Goal: Find specific page/section: Find specific page/section

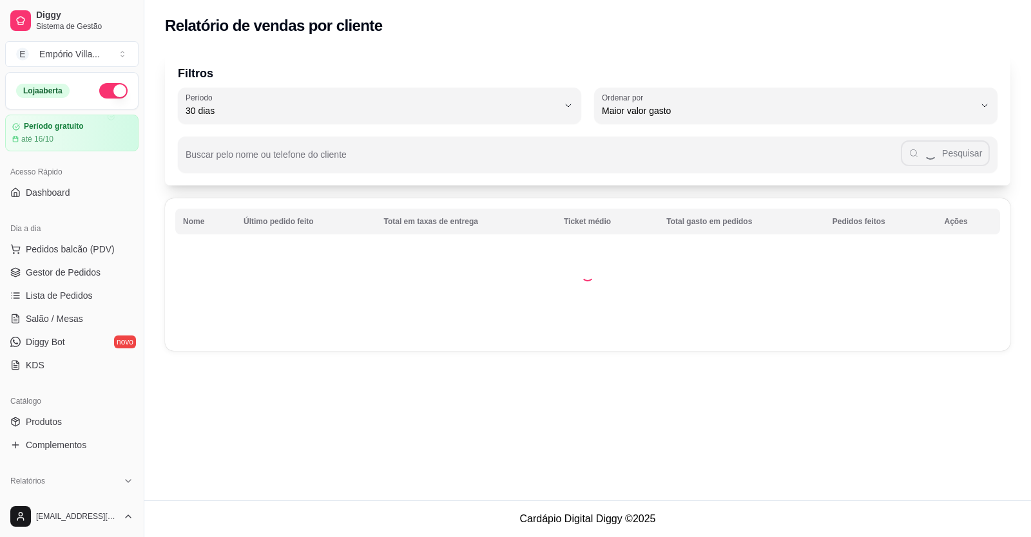
select select "30"
select select "HIGHEST_TOTAL_SPENT_WITH_ORDERS"
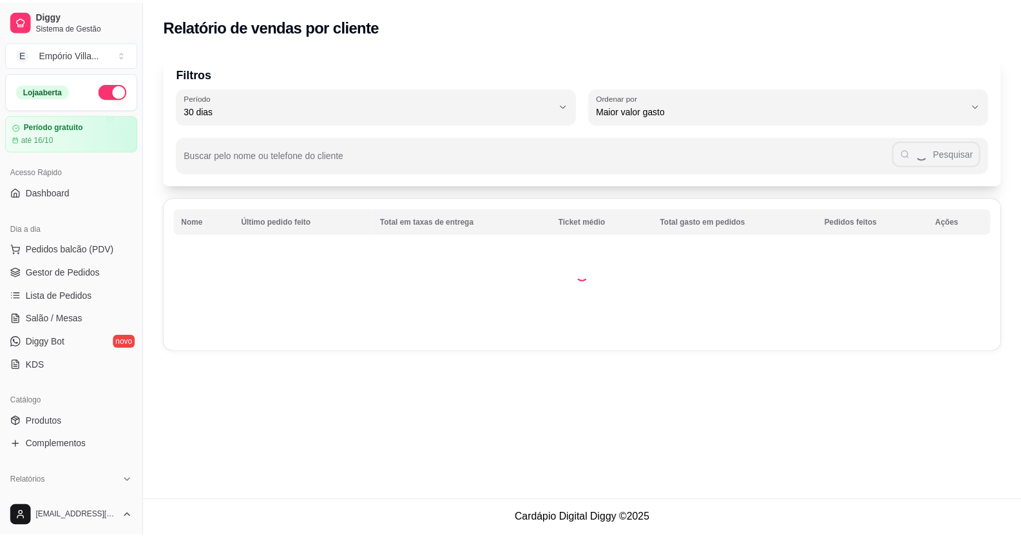
scroll to position [193, 0]
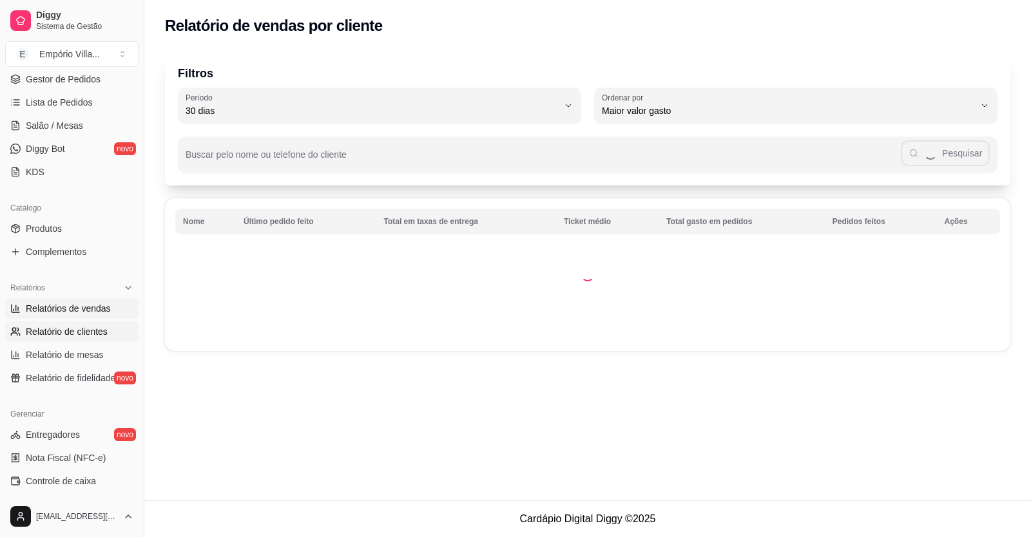
click at [61, 305] on span "Relatórios de vendas" at bounding box center [68, 308] width 85 height 13
select select "ALL"
select select "0"
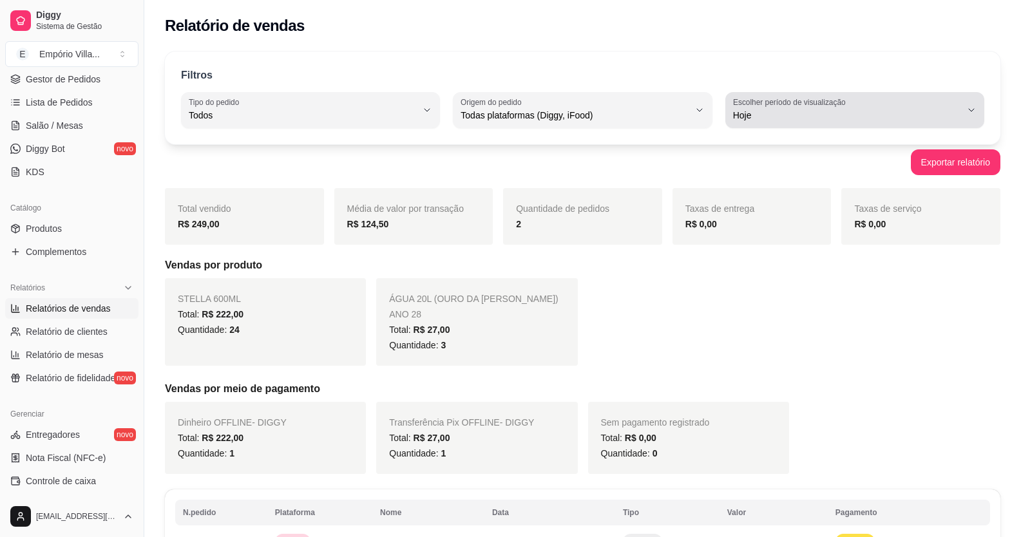
click at [752, 104] on label "Escolher período de visualização" at bounding box center [791, 102] width 117 height 11
click at [747, 166] on span "Ontem" at bounding box center [848, 167] width 216 height 12
type input "1"
select select "1"
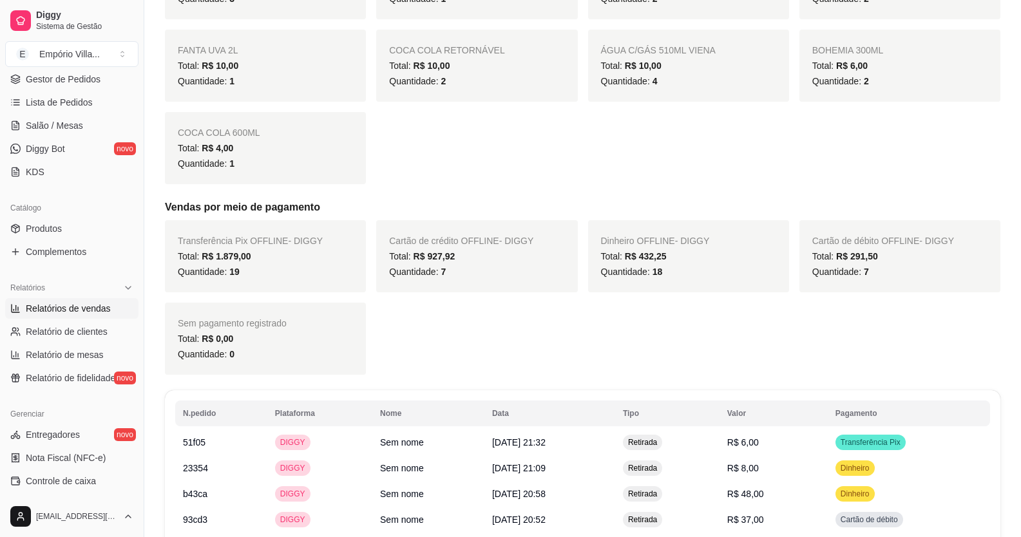
scroll to position [773, 0]
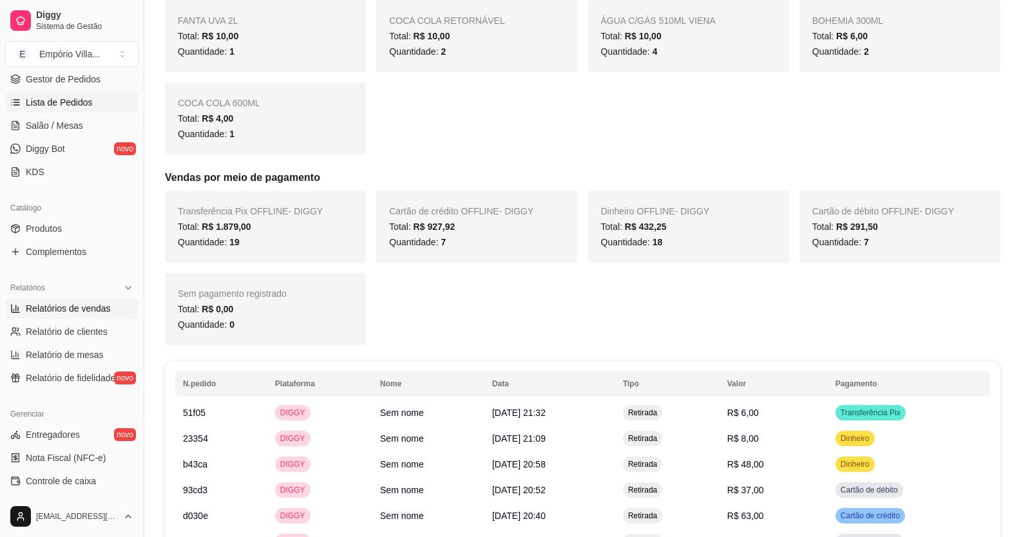
click at [43, 109] on link "Lista de Pedidos" at bounding box center [71, 102] width 133 height 21
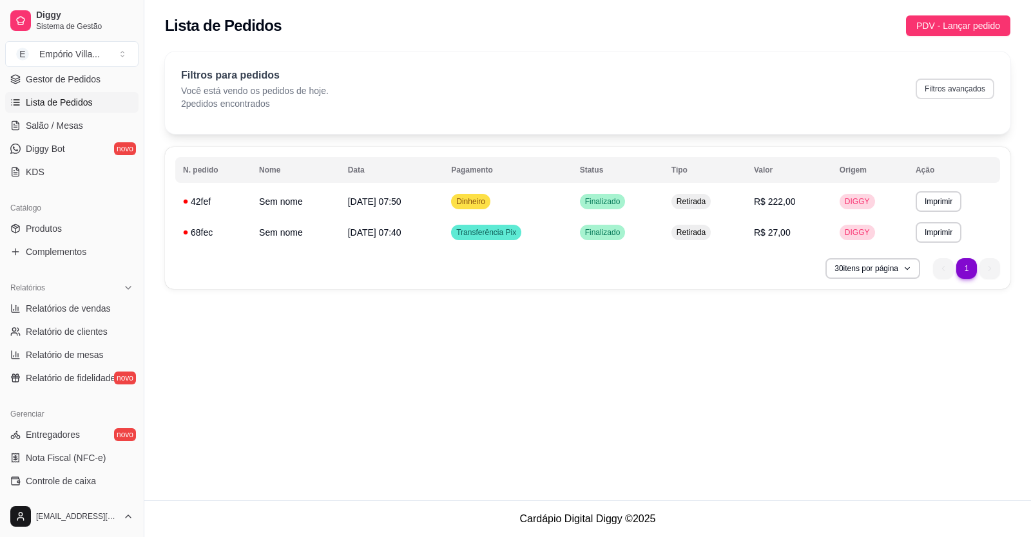
click at [955, 91] on button "Filtros avançados" at bounding box center [955, 89] width 79 height 21
select select "0"
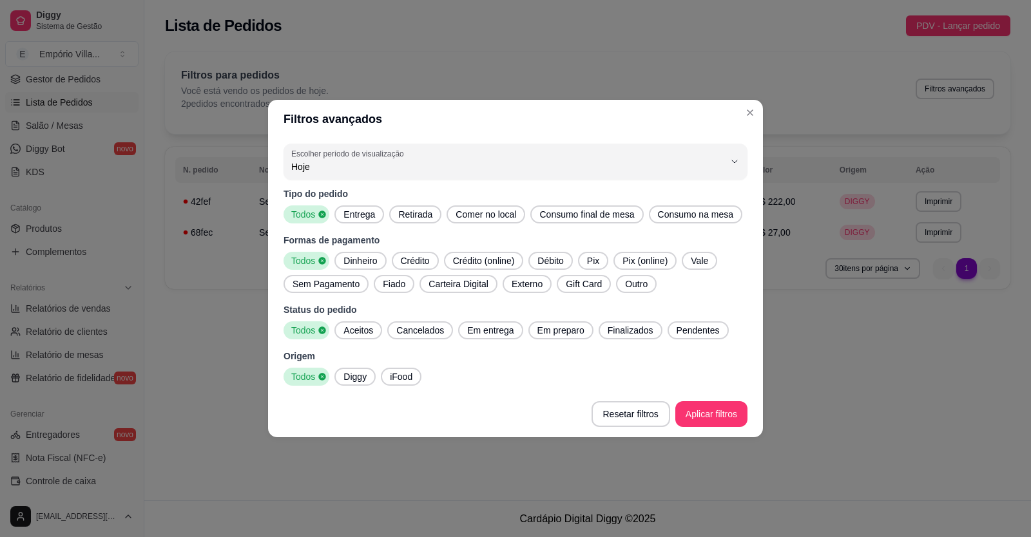
click at [319, 170] on span "Hoje" at bounding box center [507, 166] width 433 height 13
click at [315, 224] on span "Ontem" at bounding box center [509, 219] width 413 height 12
type input "1"
select select "1"
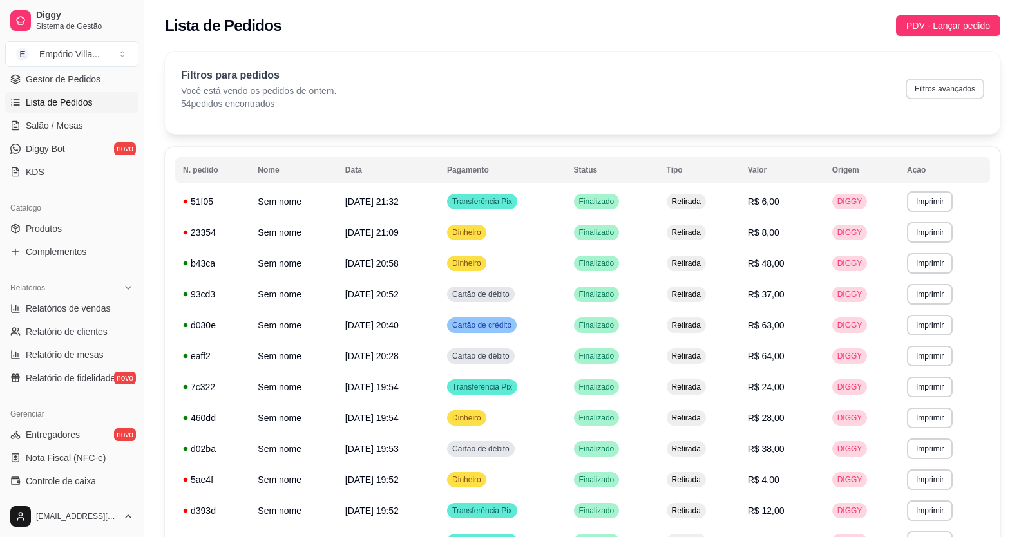
click at [964, 91] on button "Filtros avançados" at bounding box center [945, 89] width 79 height 21
select select "1"
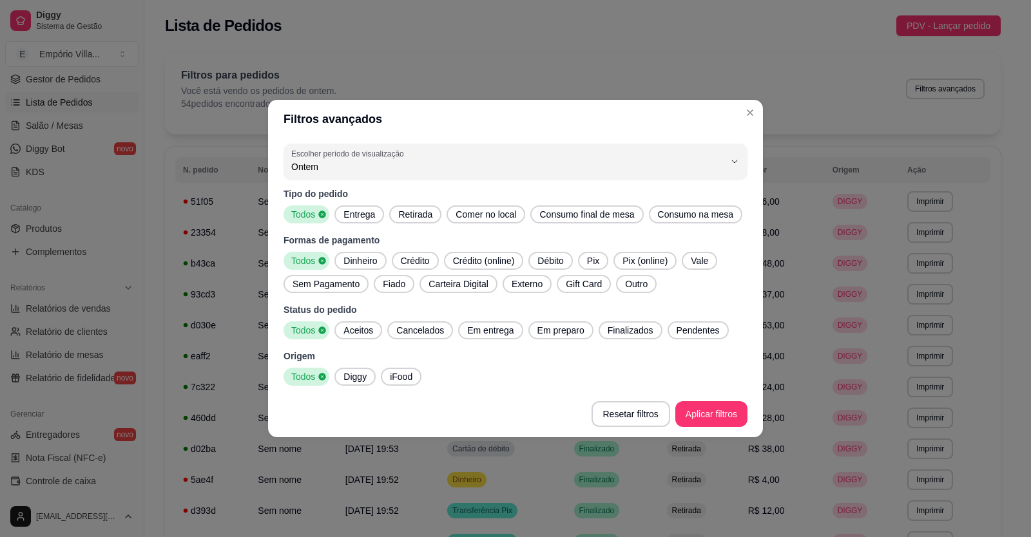
click at [548, 264] on span "Débito" at bounding box center [550, 260] width 36 height 13
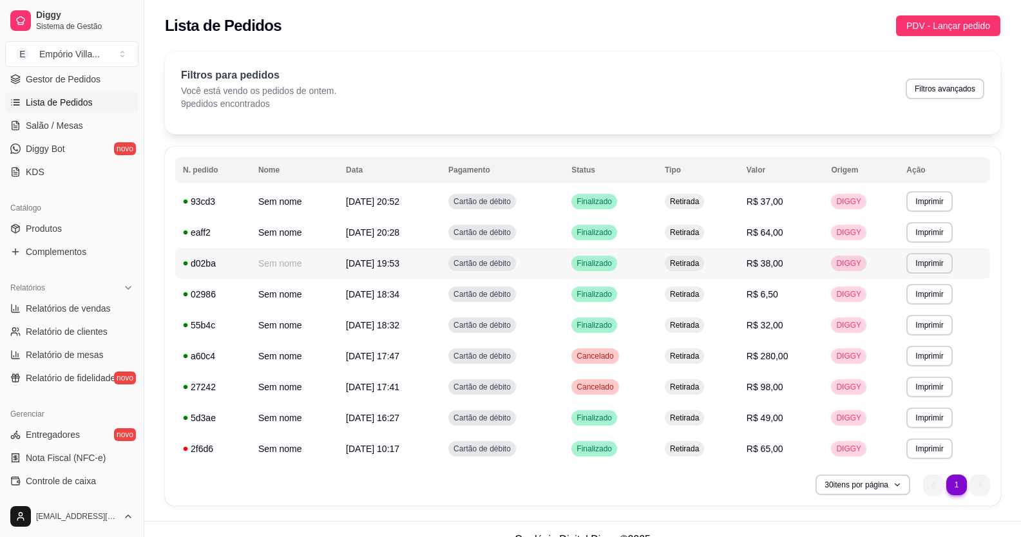
click at [419, 260] on td "[DATE] 19:53" at bounding box center [389, 263] width 102 height 31
click at [508, 264] on span "Cartão de débito" at bounding box center [482, 263] width 62 height 10
click at [941, 87] on button "Filtros avançados" at bounding box center [945, 89] width 79 height 21
select select "1"
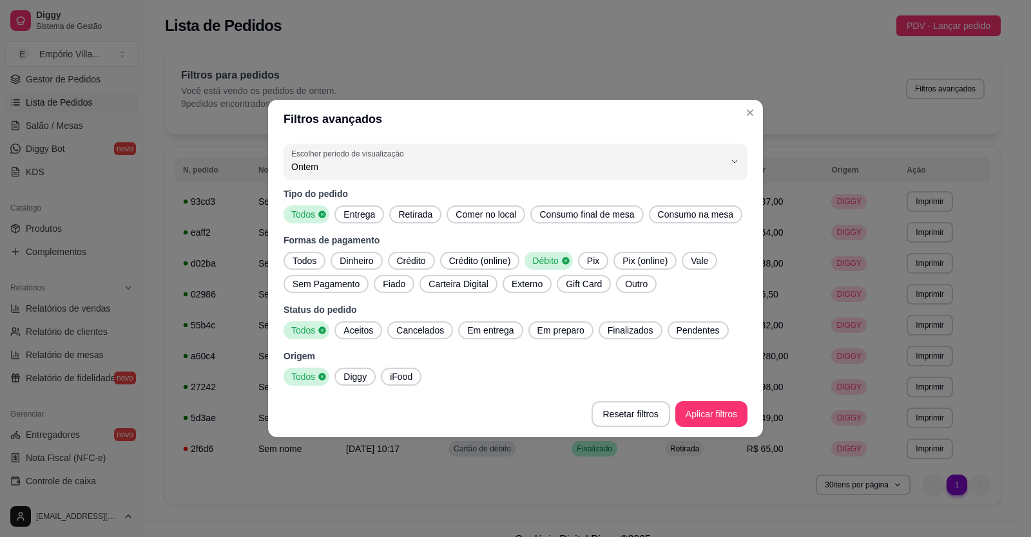
click at [596, 260] on span "Pix" at bounding box center [593, 260] width 23 height 13
click at [569, 264] on icon at bounding box center [565, 260] width 7 height 7
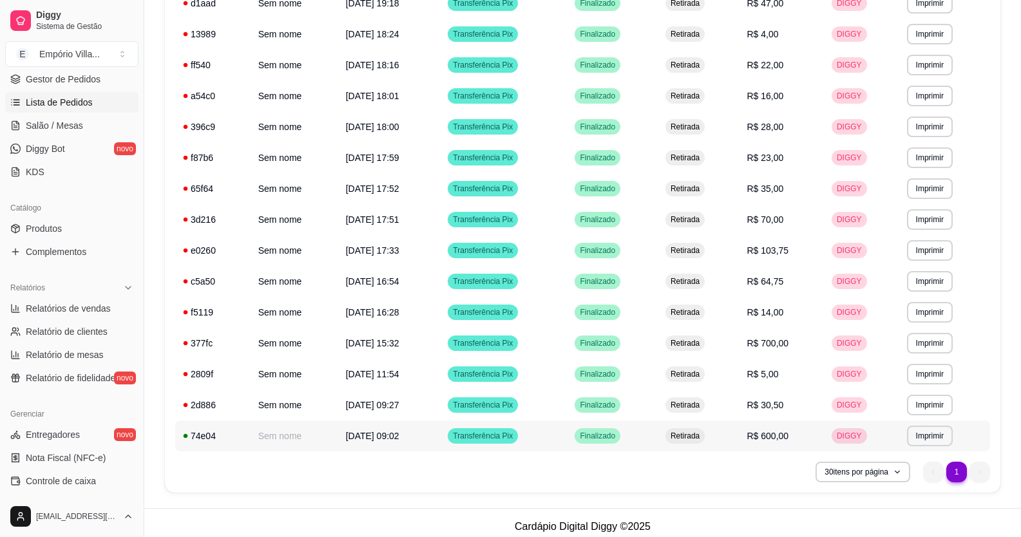
scroll to position [330, 0]
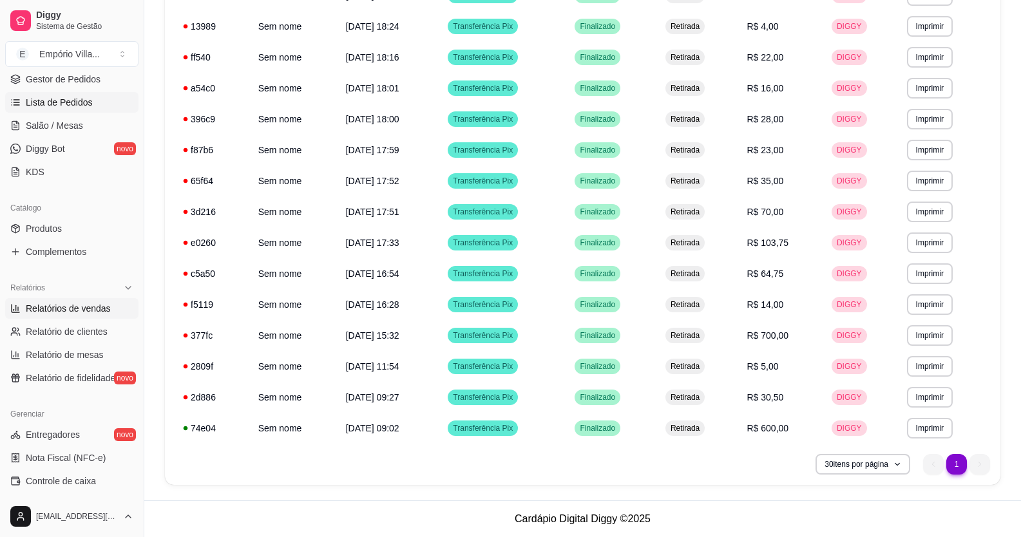
click at [54, 308] on span "Relatórios de vendas" at bounding box center [68, 308] width 85 height 13
select select "ALL"
select select "0"
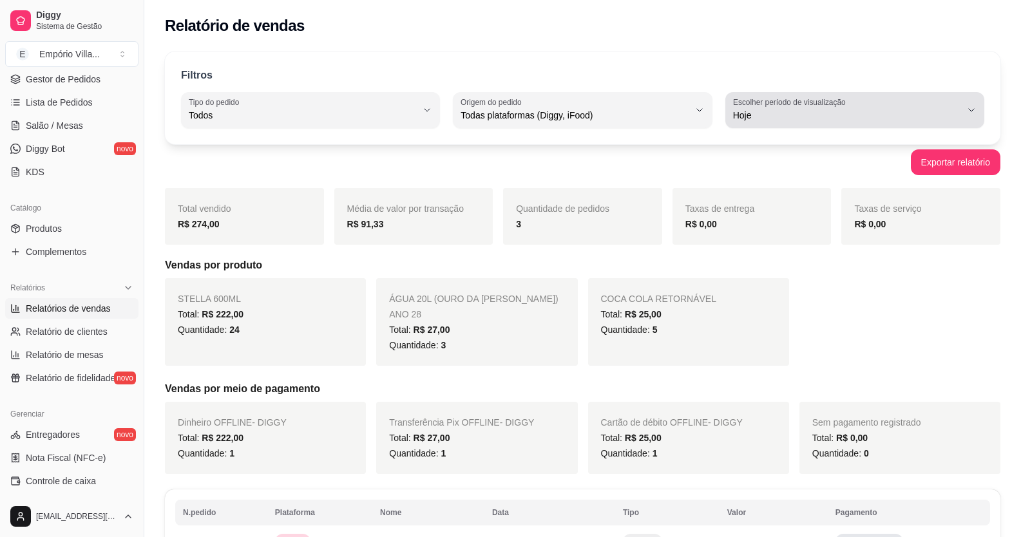
click at [825, 119] on span "Hoje" at bounding box center [847, 115] width 228 height 13
click at [767, 167] on span "Ontem" at bounding box center [848, 167] width 216 height 12
type input "1"
select select "1"
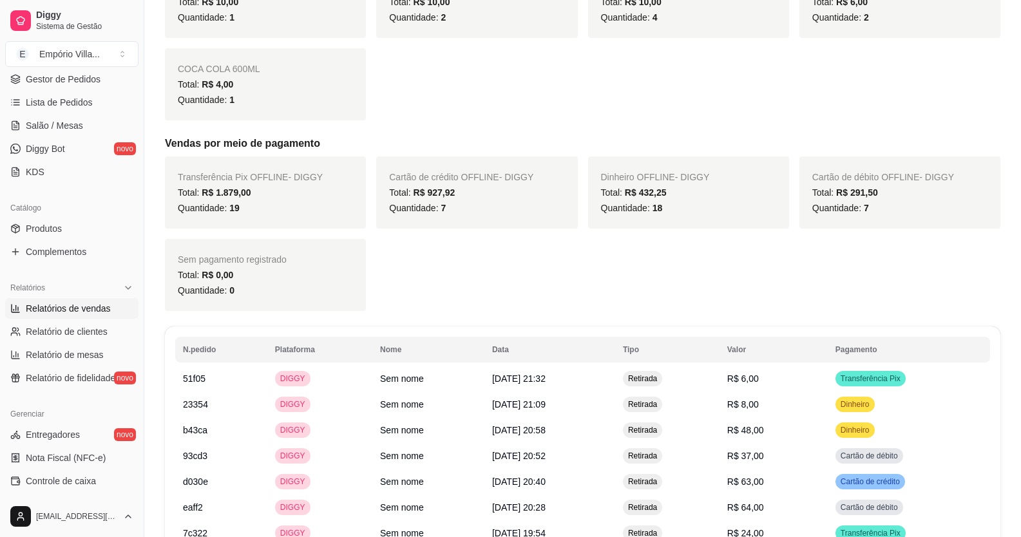
scroll to position [838, 0]
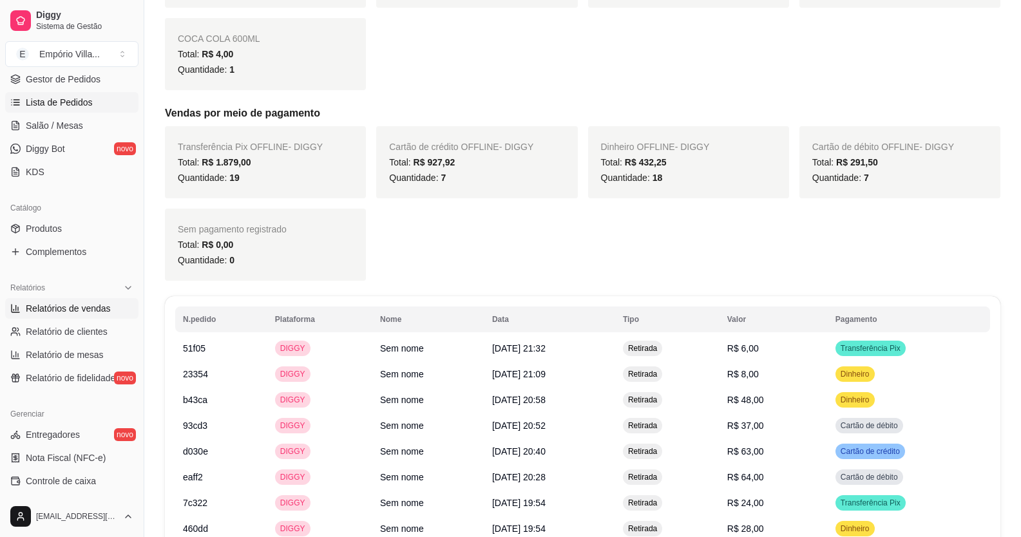
click at [99, 99] on link "Lista de Pedidos" at bounding box center [71, 102] width 133 height 21
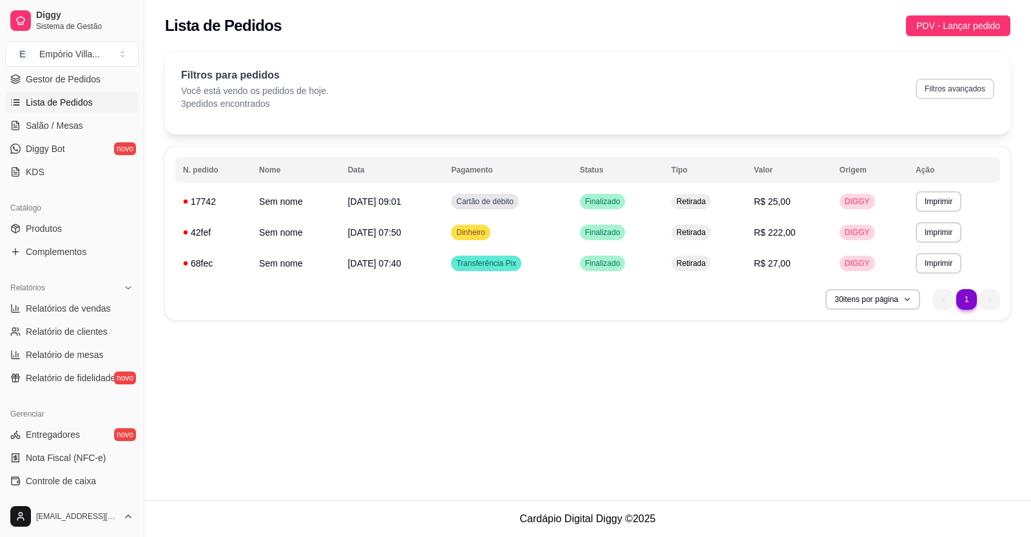
click at [942, 88] on button "Filtros avançados" at bounding box center [955, 89] width 79 height 21
select select "0"
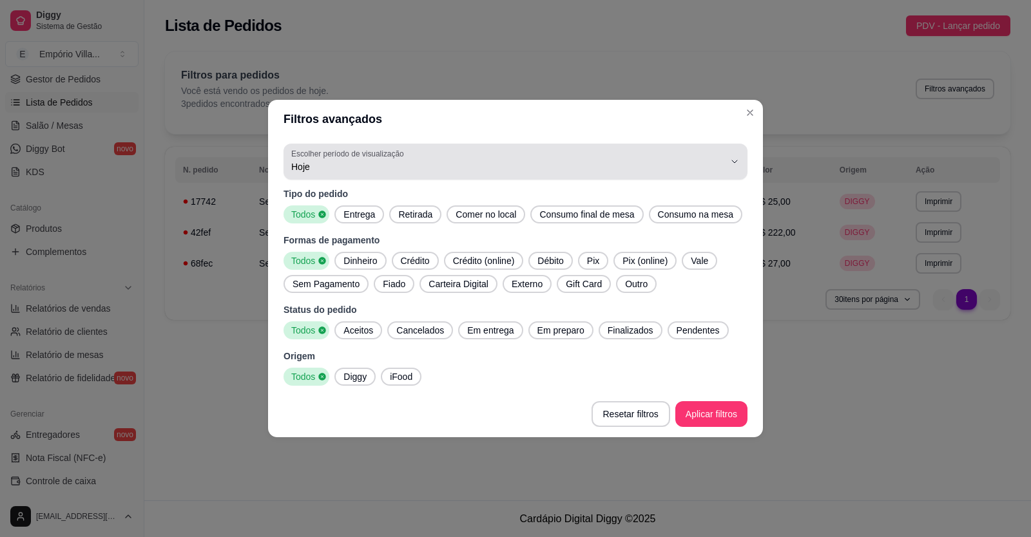
click at [386, 171] on span "Hoje" at bounding box center [507, 166] width 433 height 13
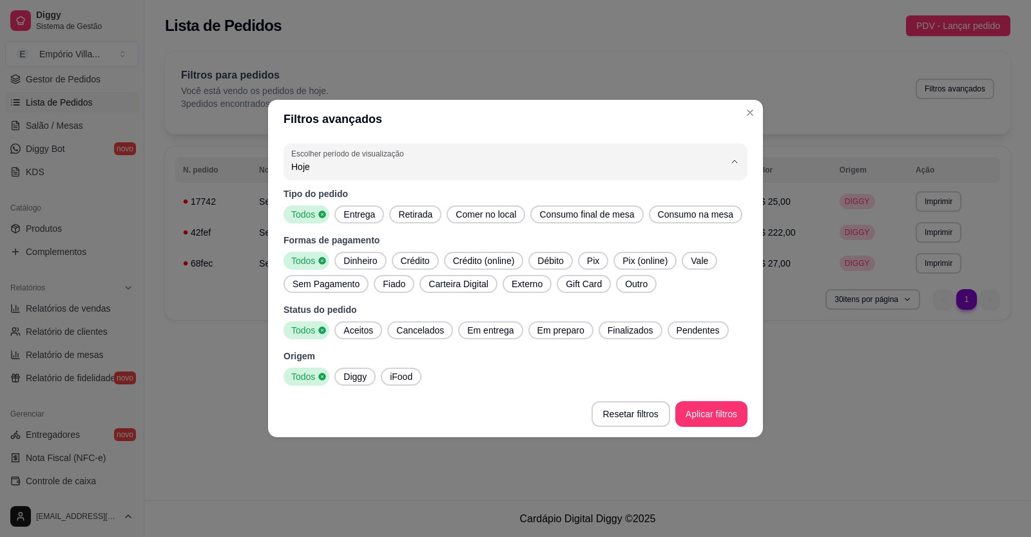
click at [363, 225] on span "Ontem" at bounding box center [509, 219] width 413 height 12
click at [312, 222] on span "Ontem" at bounding box center [509, 219] width 413 height 12
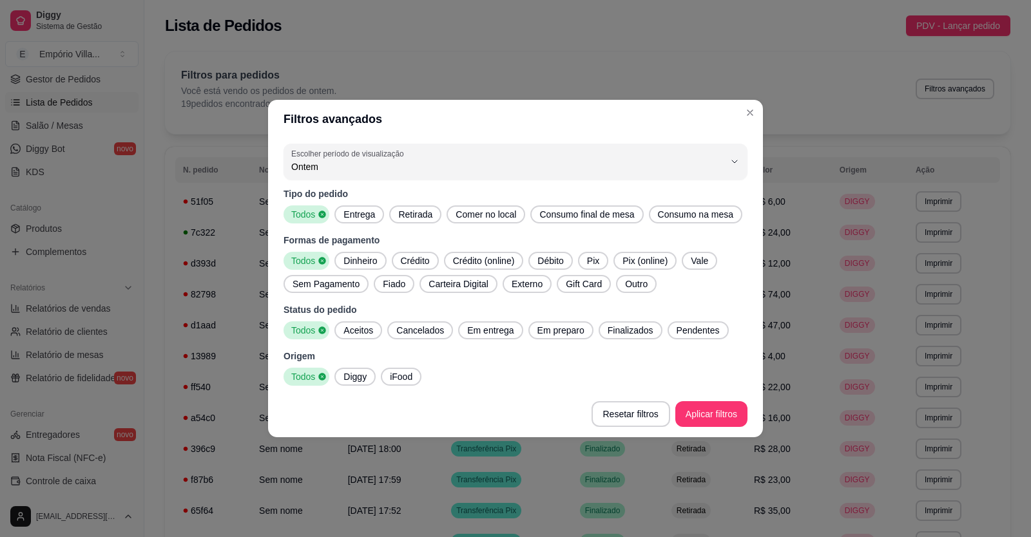
type input "1"
select select "1"
click at [599, 260] on span "Pix" at bounding box center [593, 260] width 23 height 13
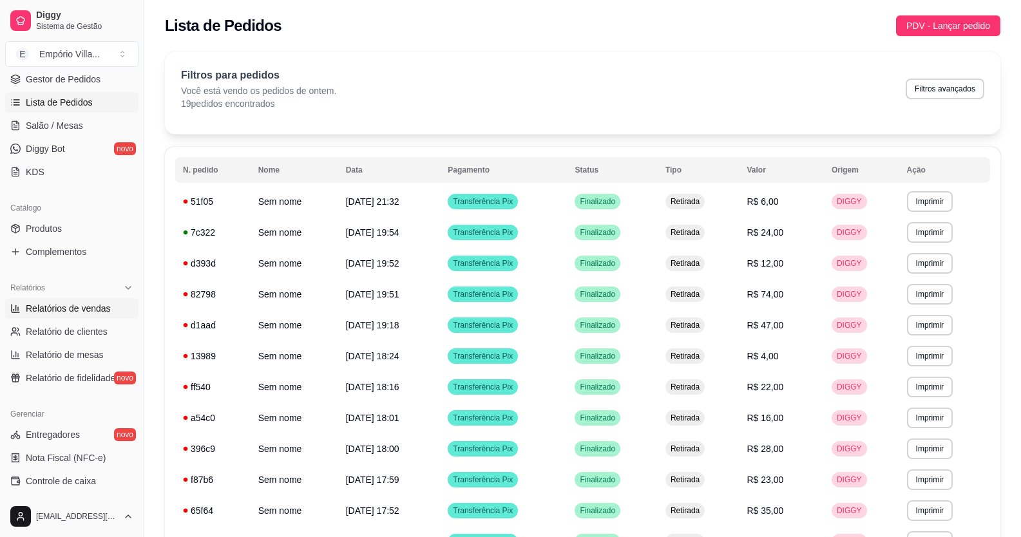
click at [92, 307] on span "Relatórios de vendas" at bounding box center [68, 308] width 85 height 13
select select "ALL"
select select "0"
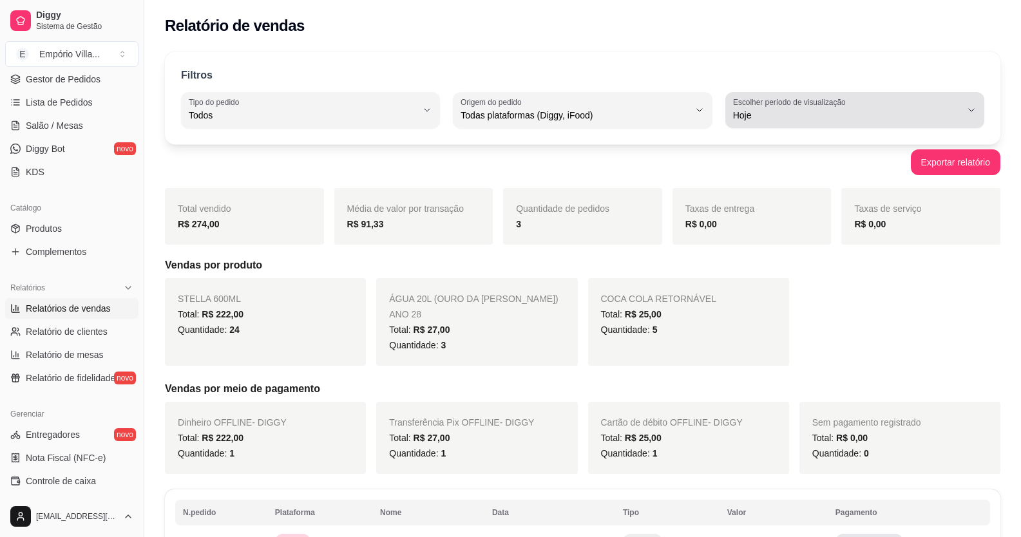
click at [759, 119] on span "Hoje" at bounding box center [847, 115] width 228 height 13
click at [763, 166] on span "Ontem" at bounding box center [848, 167] width 216 height 12
type input "1"
select select "1"
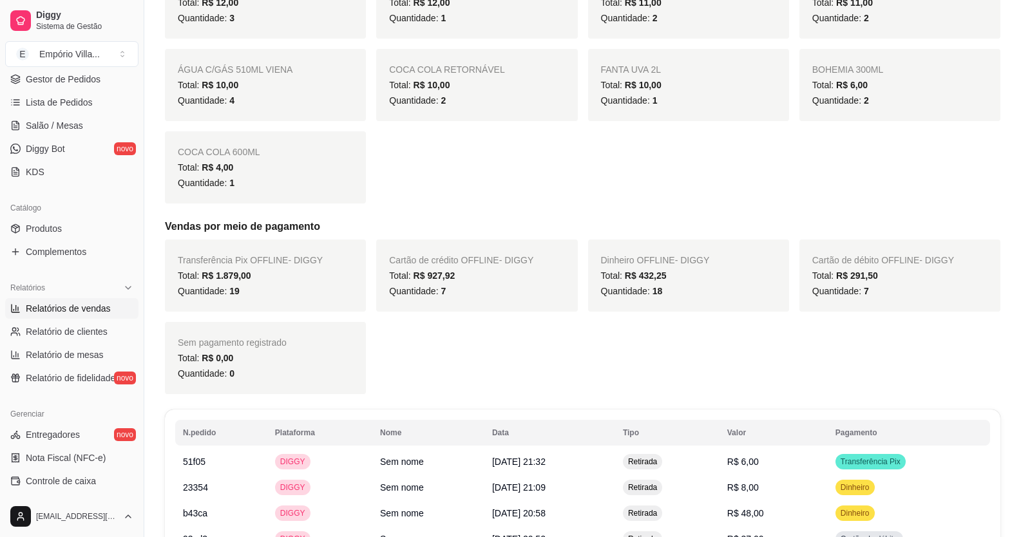
scroll to position [773, 0]
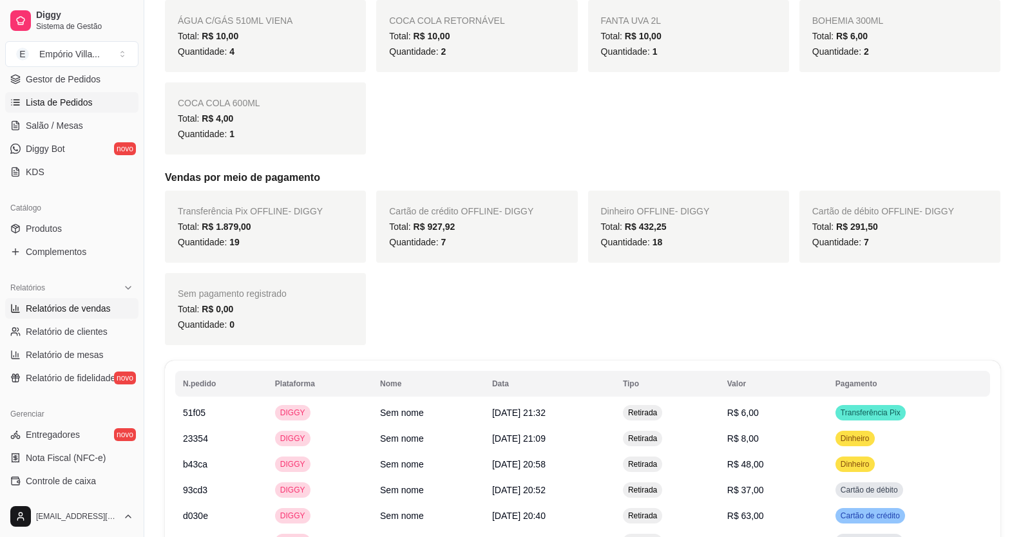
click at [69, 105] on span "Lista de Pedidos" at bounding box center [59, 102] width 67 height 13
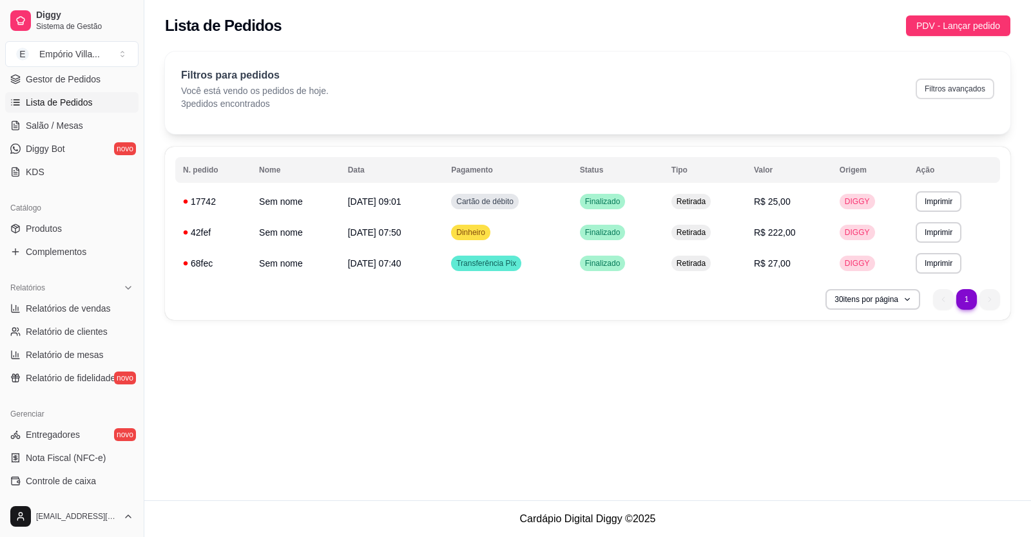
click at [954, 83] on button "Filtros avançados" at bounding box center [955, 89] width 79 height 21
select select "0"
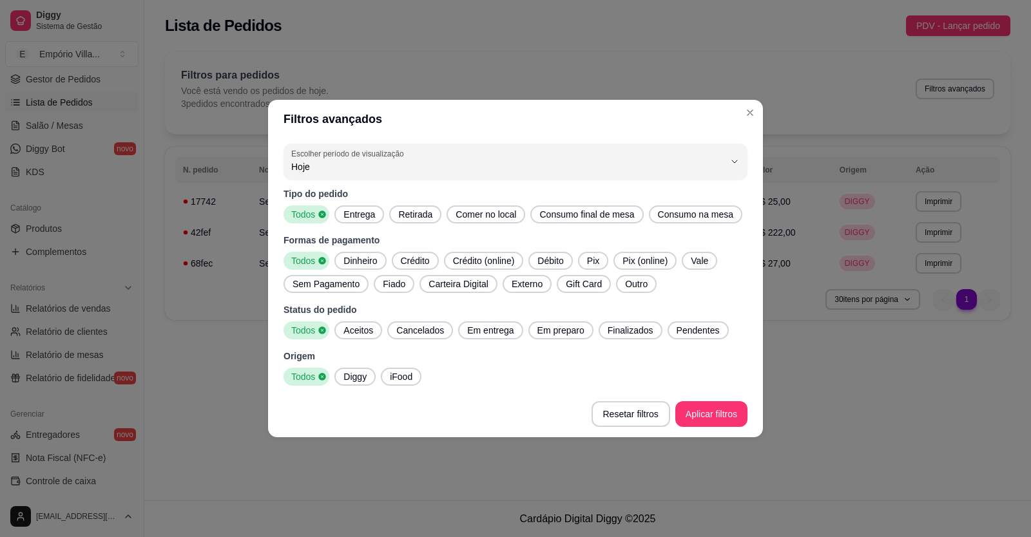
click at [590, 258] on span "Pix" at bounding box center [593, 260] width 23 height 13
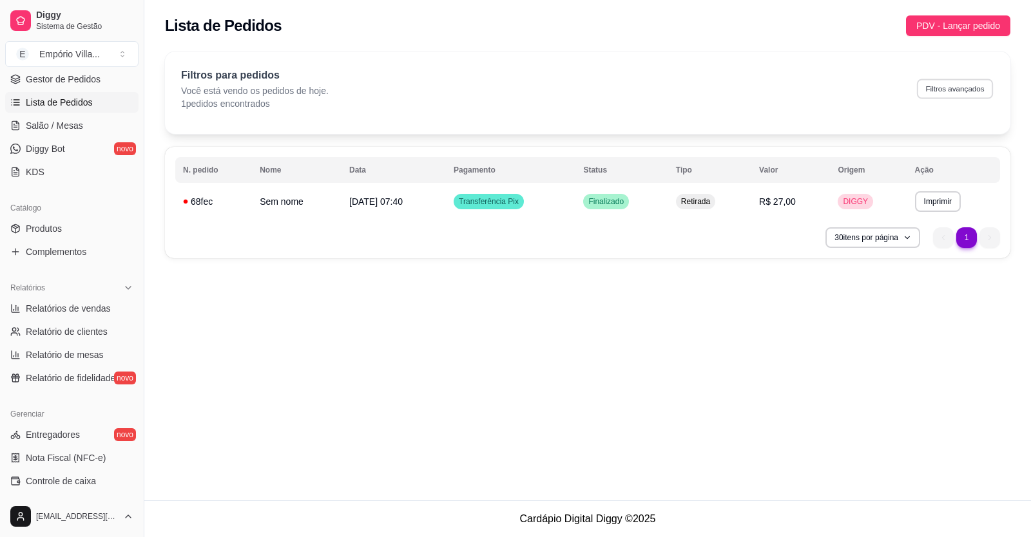
click at [922, 92] on button "Filtros avançados" at bounding box center [955, 89] width 76 height 20
select select "0"
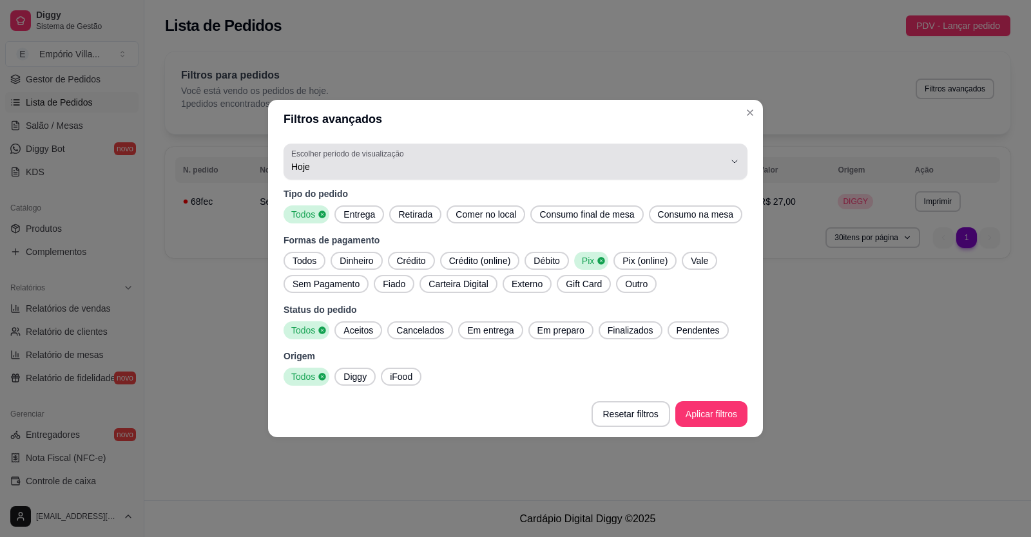
click at [329, 158] on label "Escolher período de visualização" at bounding box center [349, 153] width 117 height 11
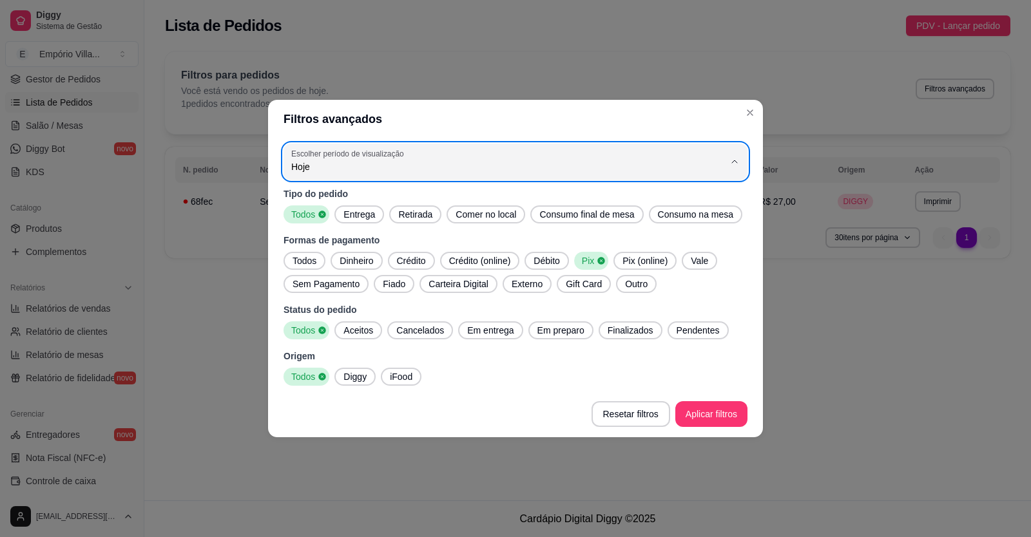
click at [315, 216] on span "Ontem" at bounding box center [509, 219] width 413 height 12
type input "1"
select select "1"
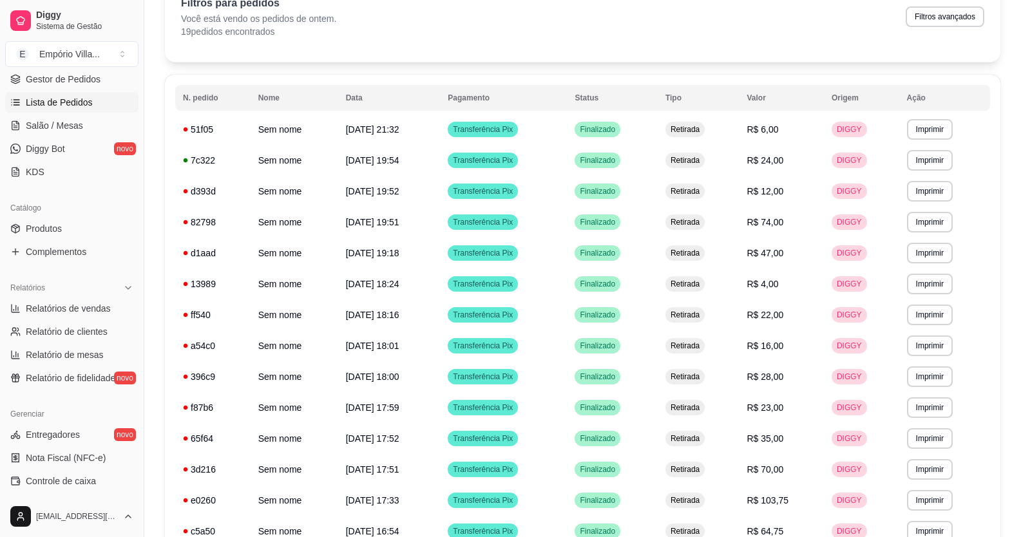
scroll to position [265, 0]
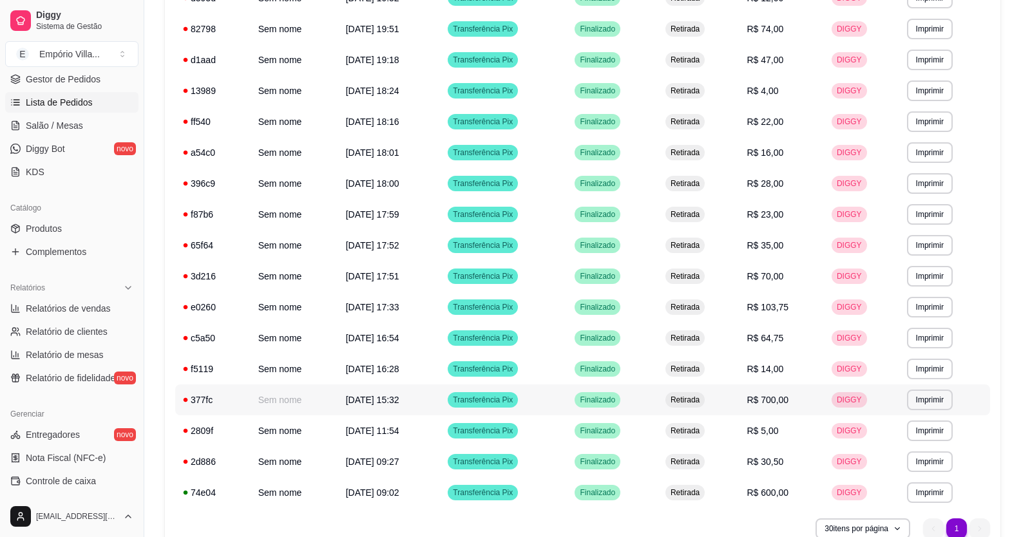
click at [539, 403] on td "Transferência Pix" at bounding box center [503, 400] width 127 height 31
